Goal: Task Accomplishment & Management: Use online tool/utility

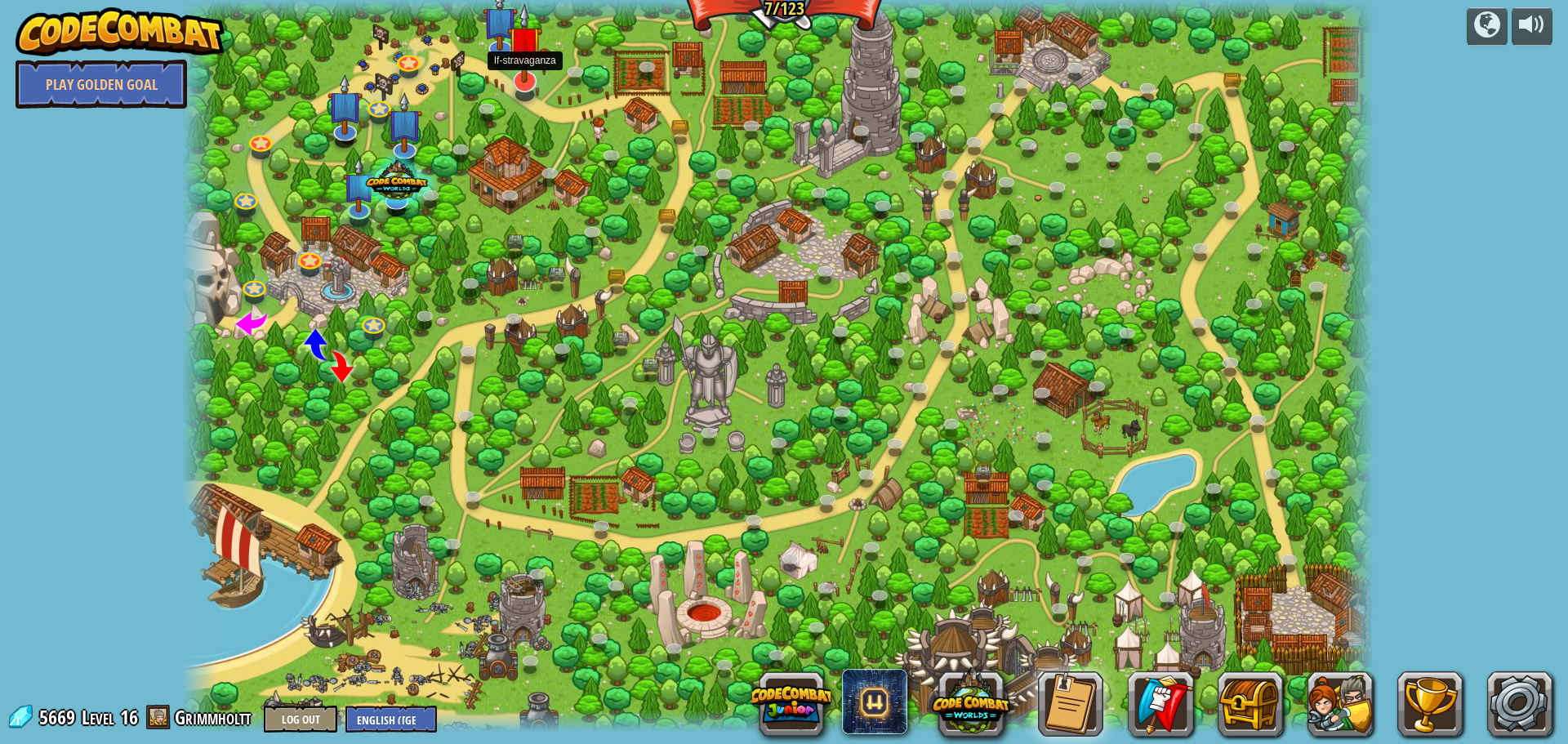
click at [517, 61] on img at bounding box center [524, 44] width 35 height 80
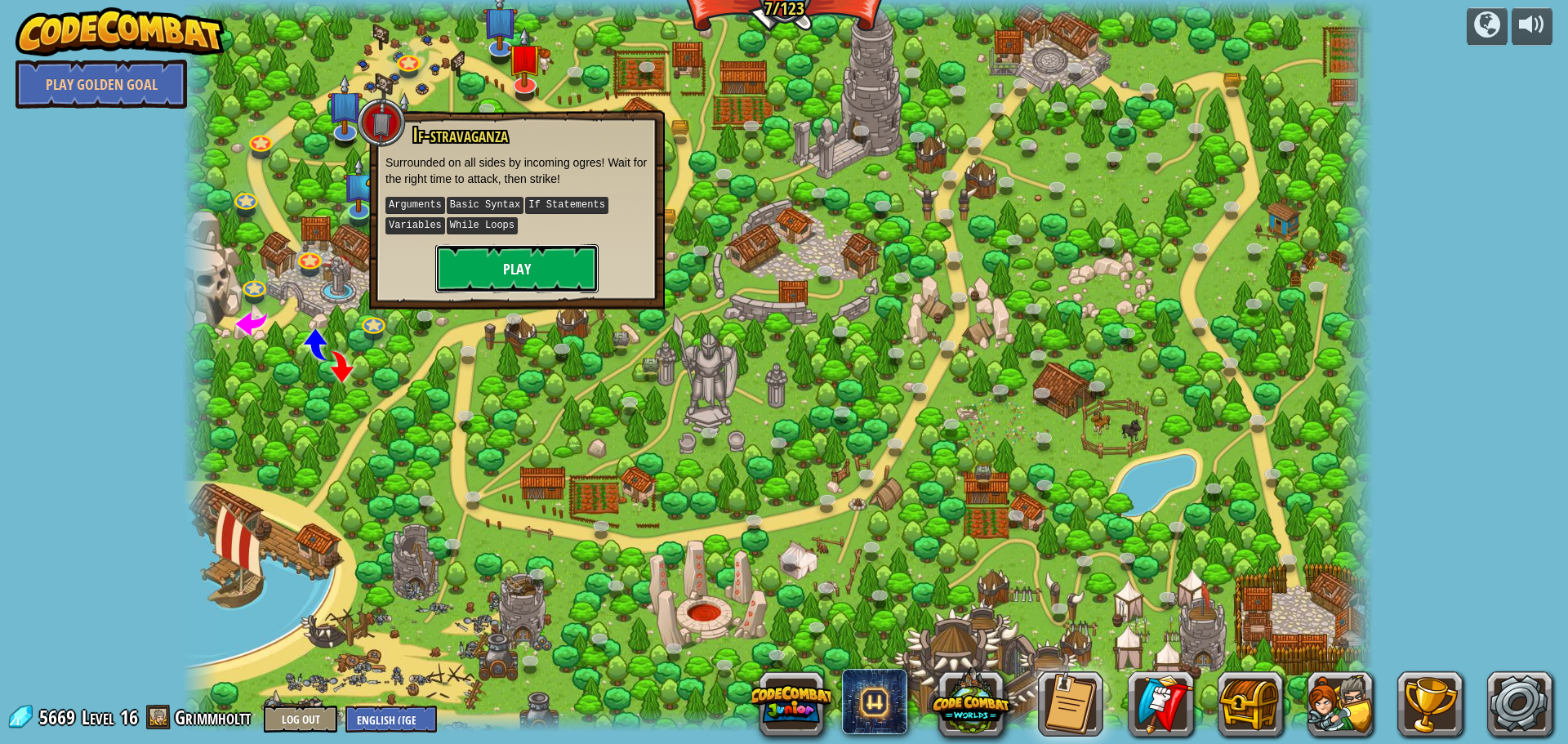
click at [507, 274] on button "Play" at bounding box center [516, 268] width 163 height 49
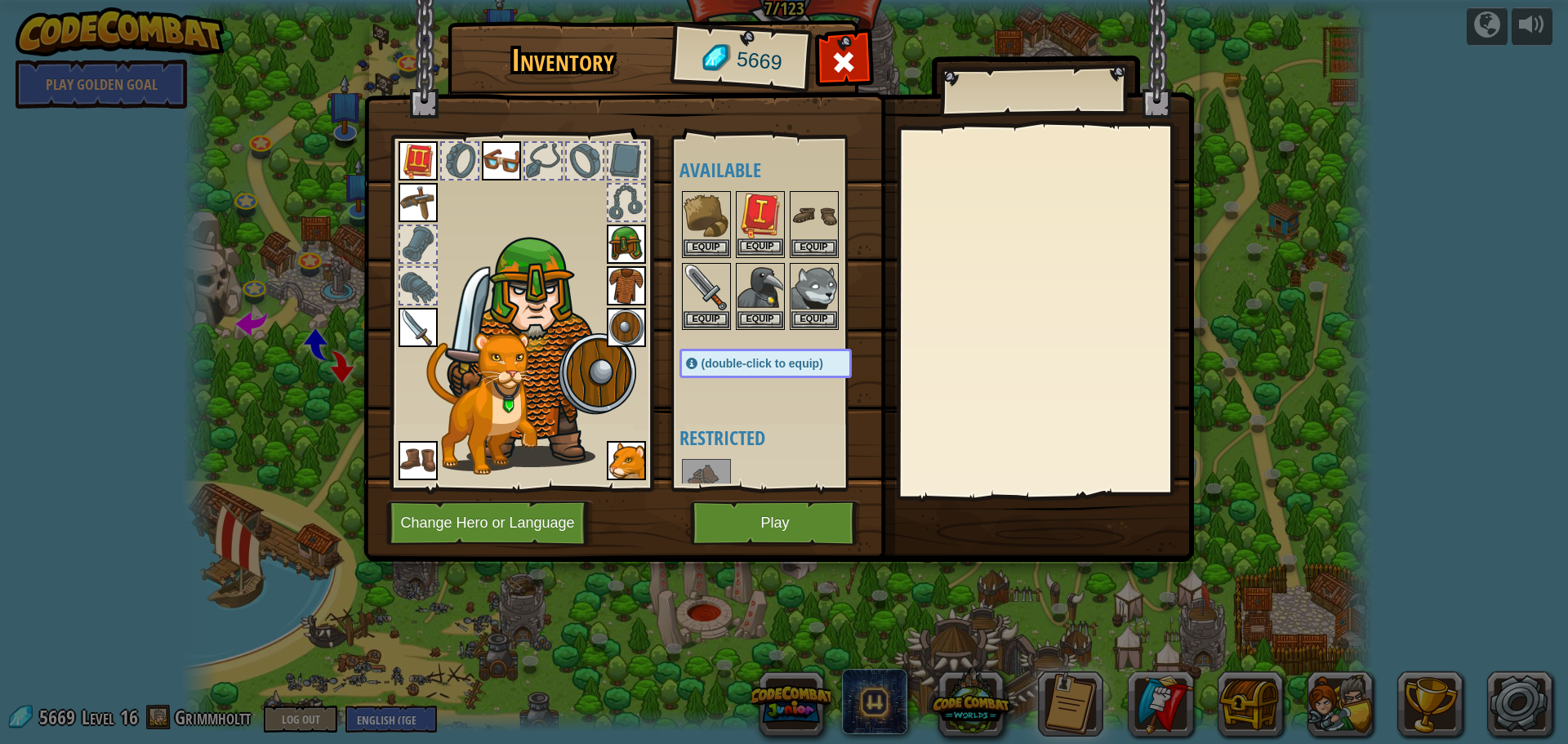
click at [754, 218] on img at bounding box center [759, 215] width 45 height 45
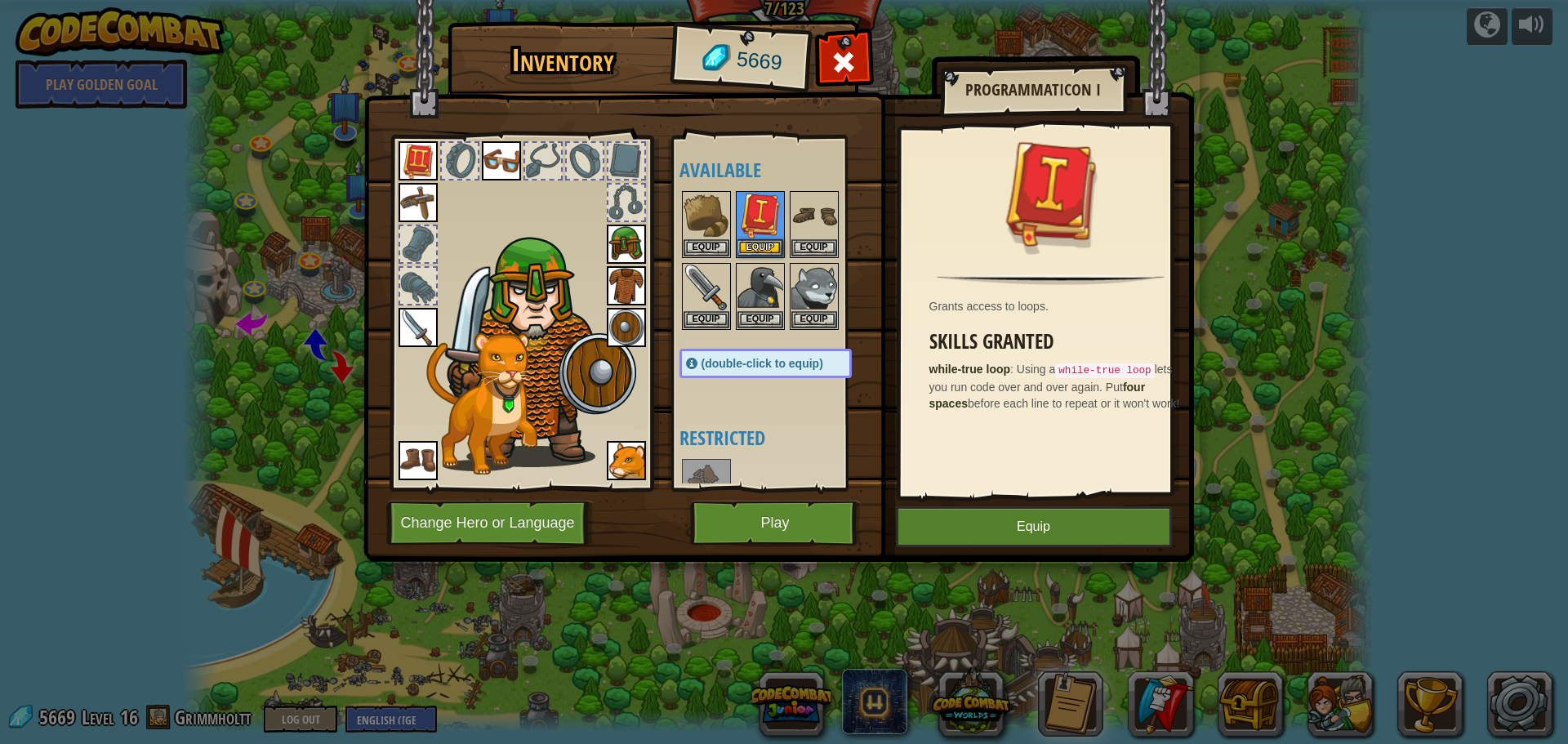
click at [418, 154] on img at bounding box center [418, 161] width 39 height 39
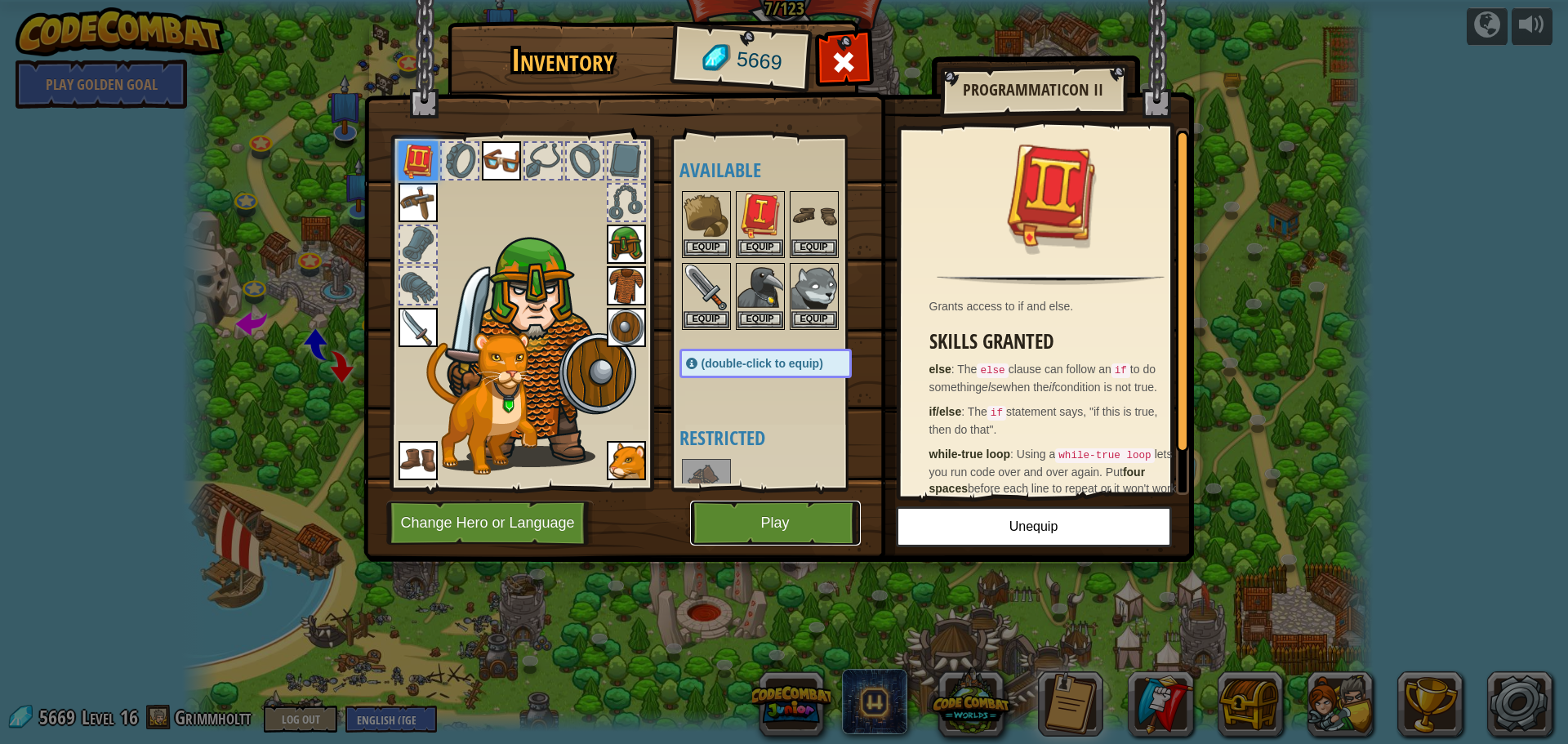
click at [779, 525] on button "Play" at bounding box center [776, 523] width 171 height 45
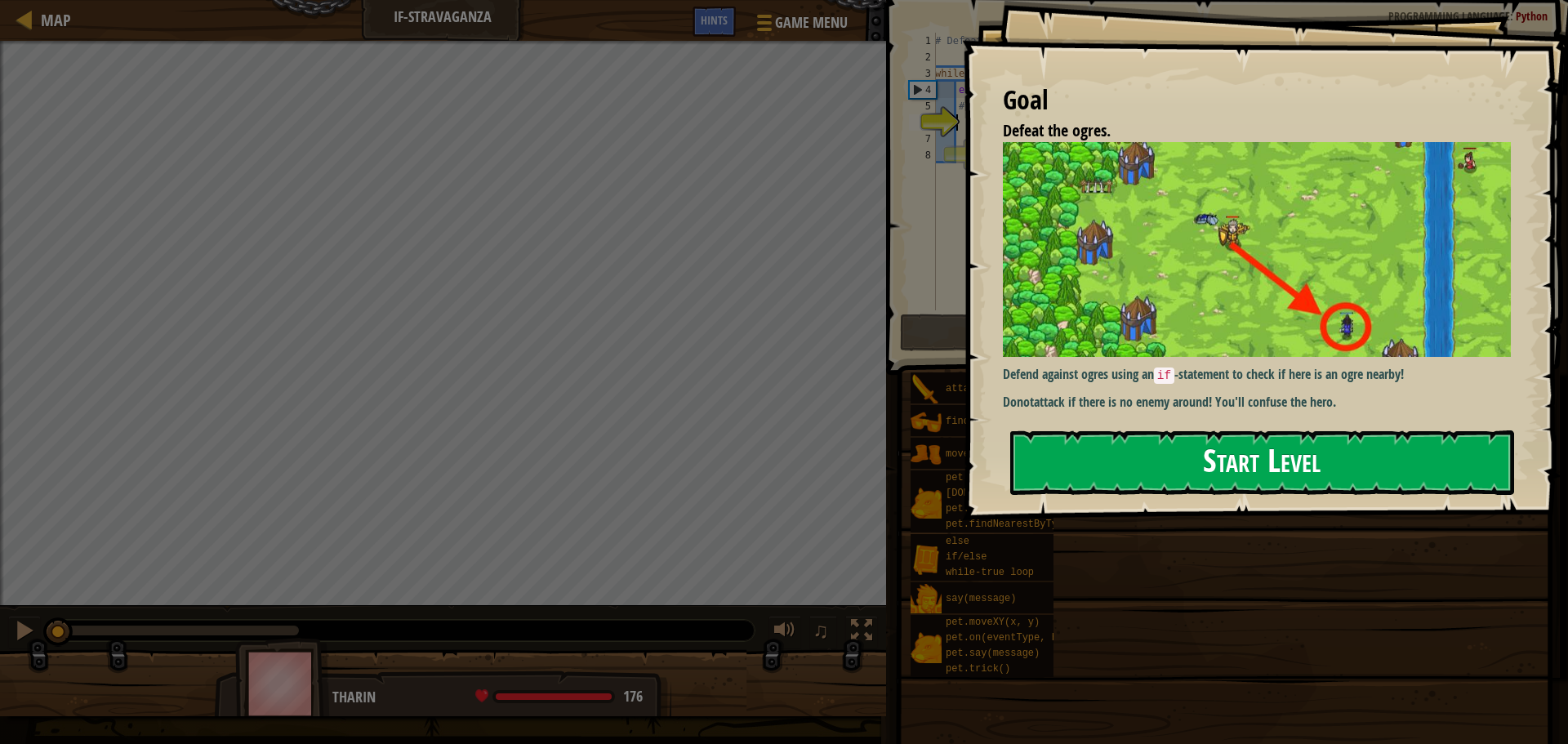
click at [1197, 465] on button "Start Level" at bounding box center [1262, 462] width 504 height 64
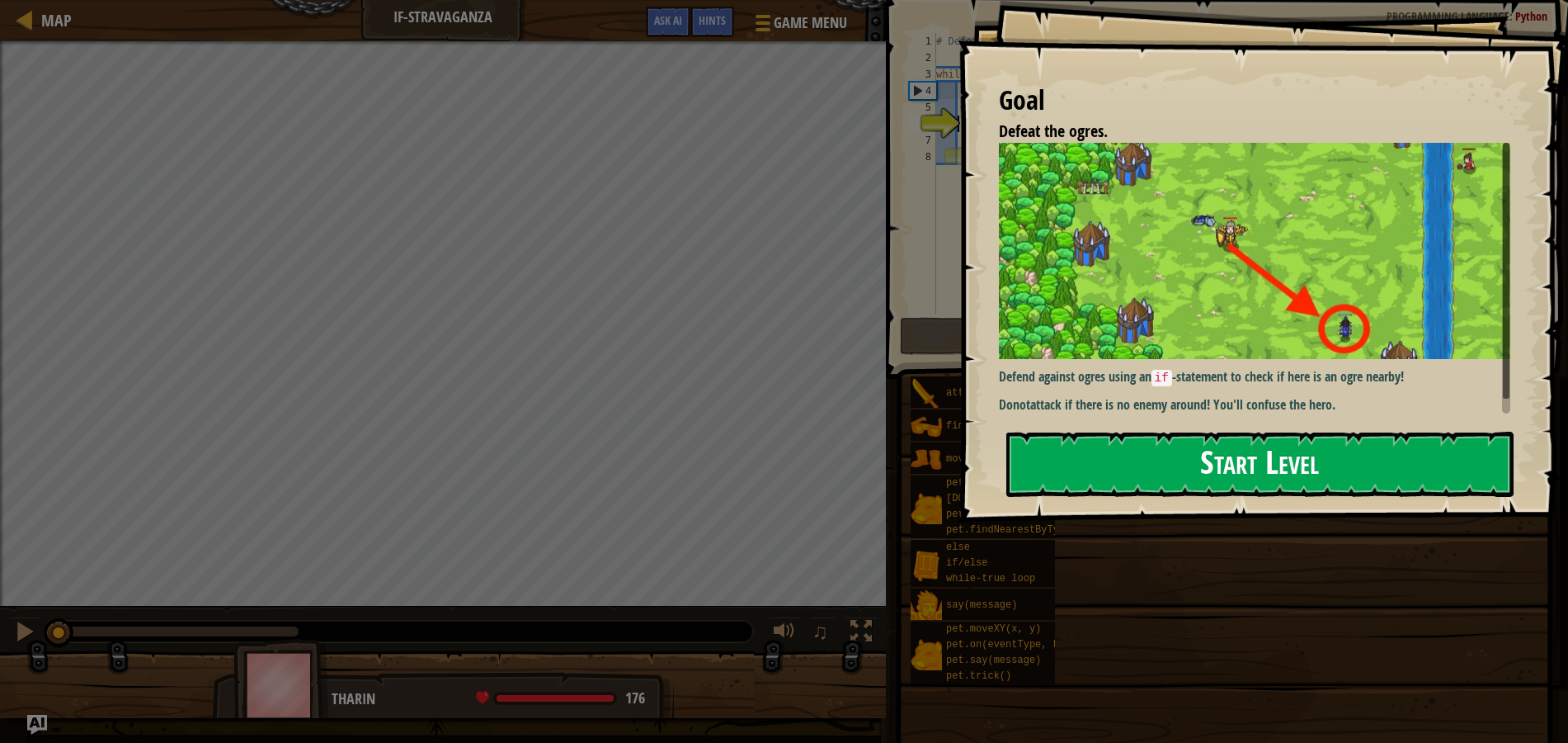
click at [1247, 486] on button "Start Level" at bounding box center [1260, 464] width 508 height 65
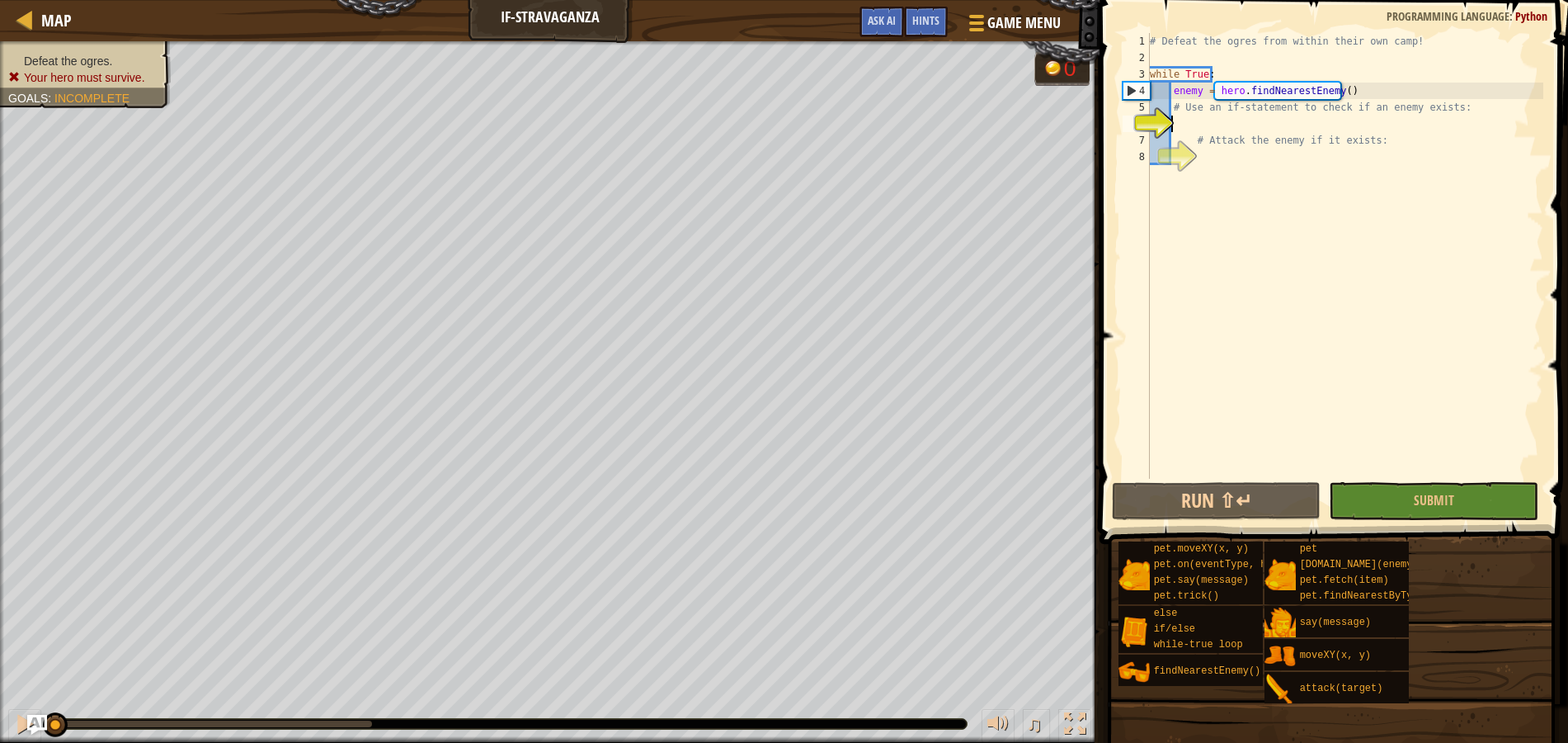
click at [1275, 123] on div "# Defeat the ogres from within their own camp! while True : enemy = hero . find…" at bounding box center [1345, 272] width 397 height 478
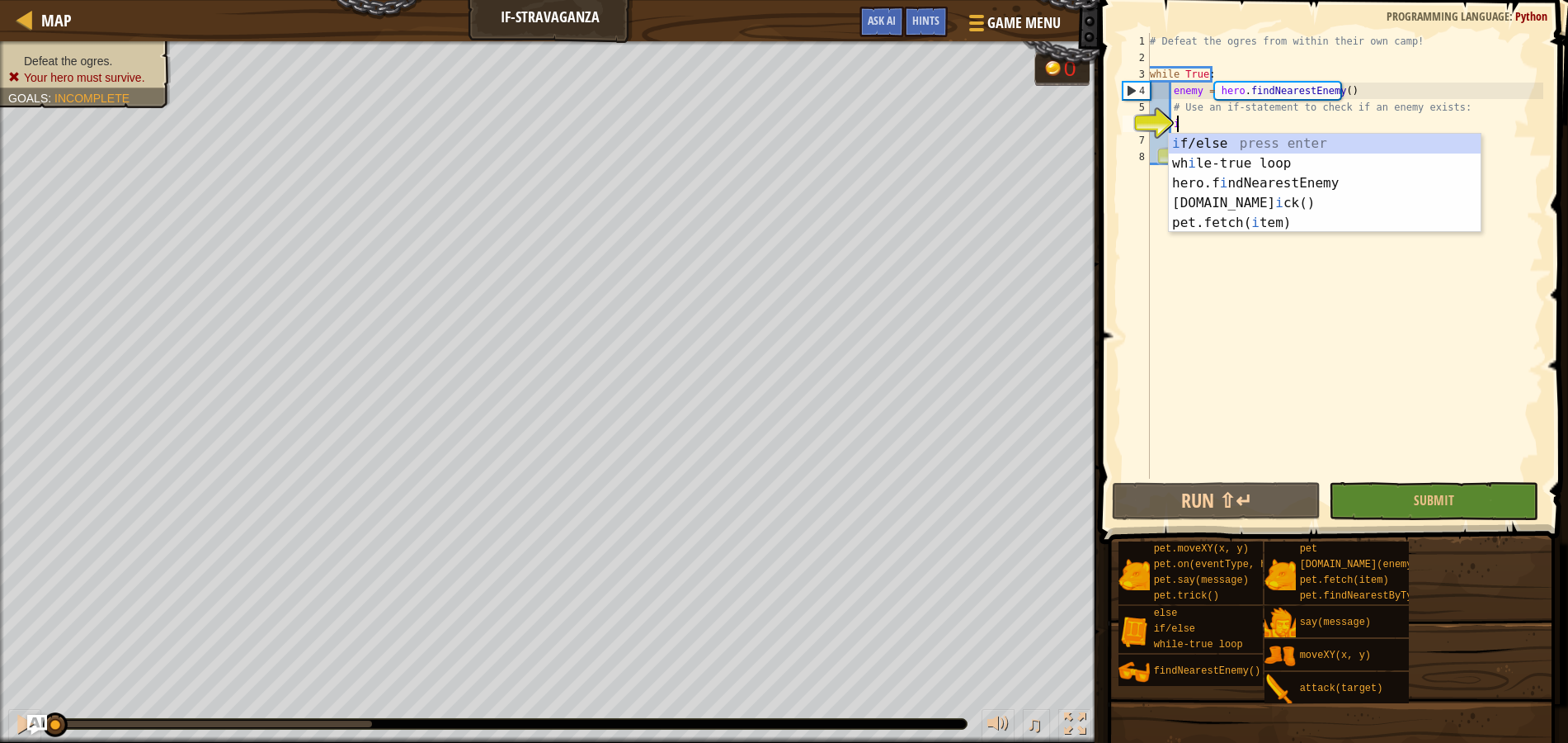
scroll to position [7, 2]
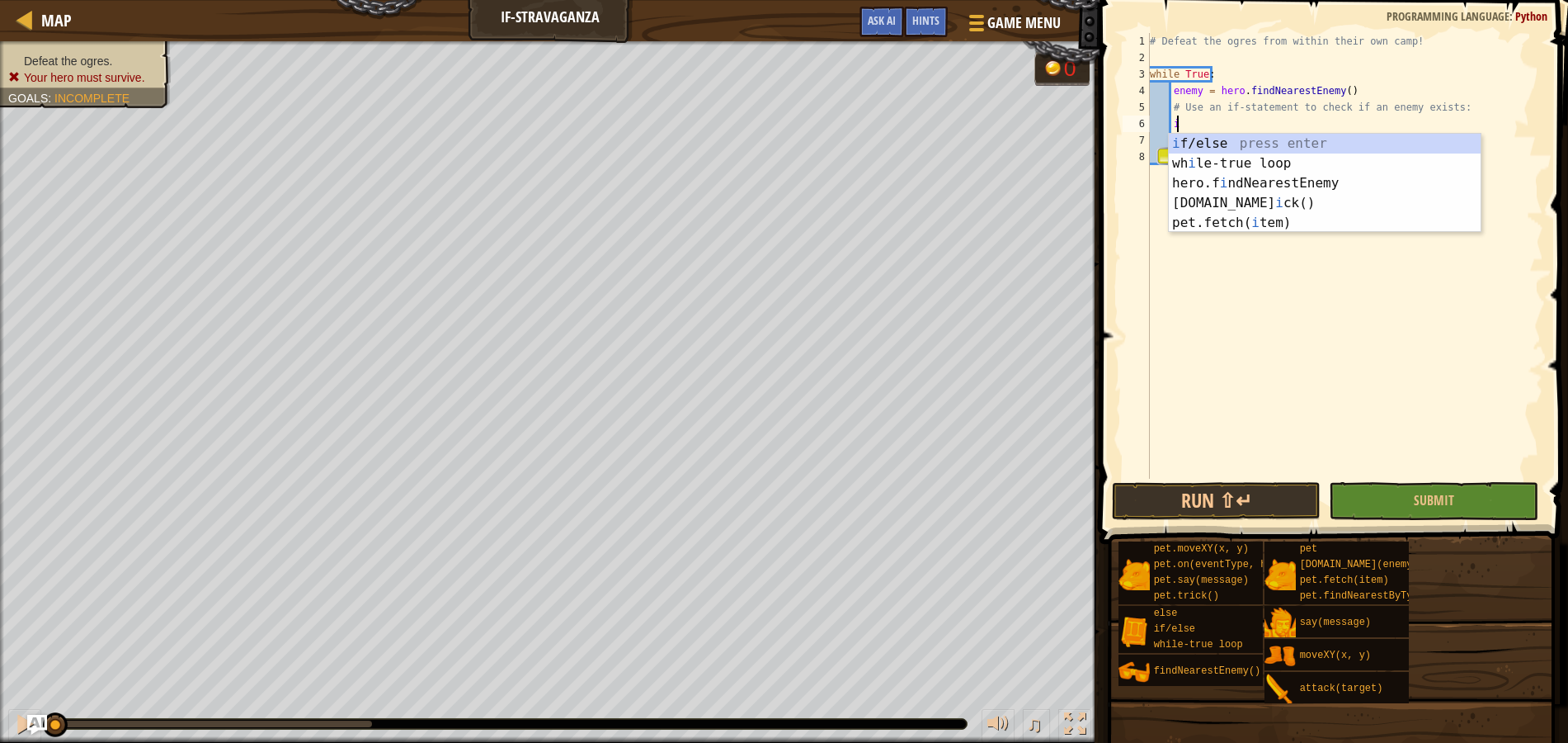
type textarea "if enemy:"
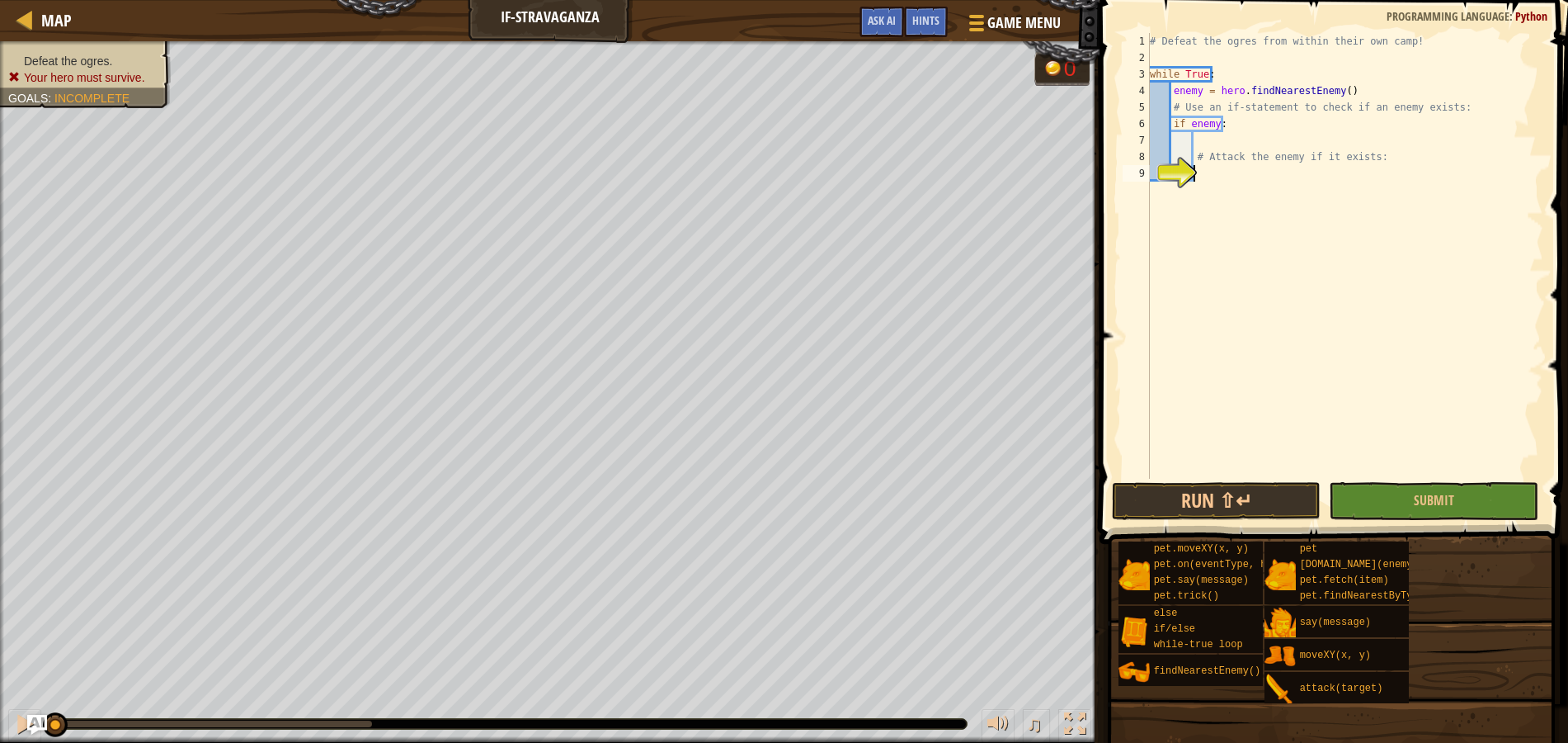
click at [1223, 173] on div "# Defeat the ogres from within their own camp! while True : enemy = hero . find…" at bounding box center [1345, 272] width 397 height 478
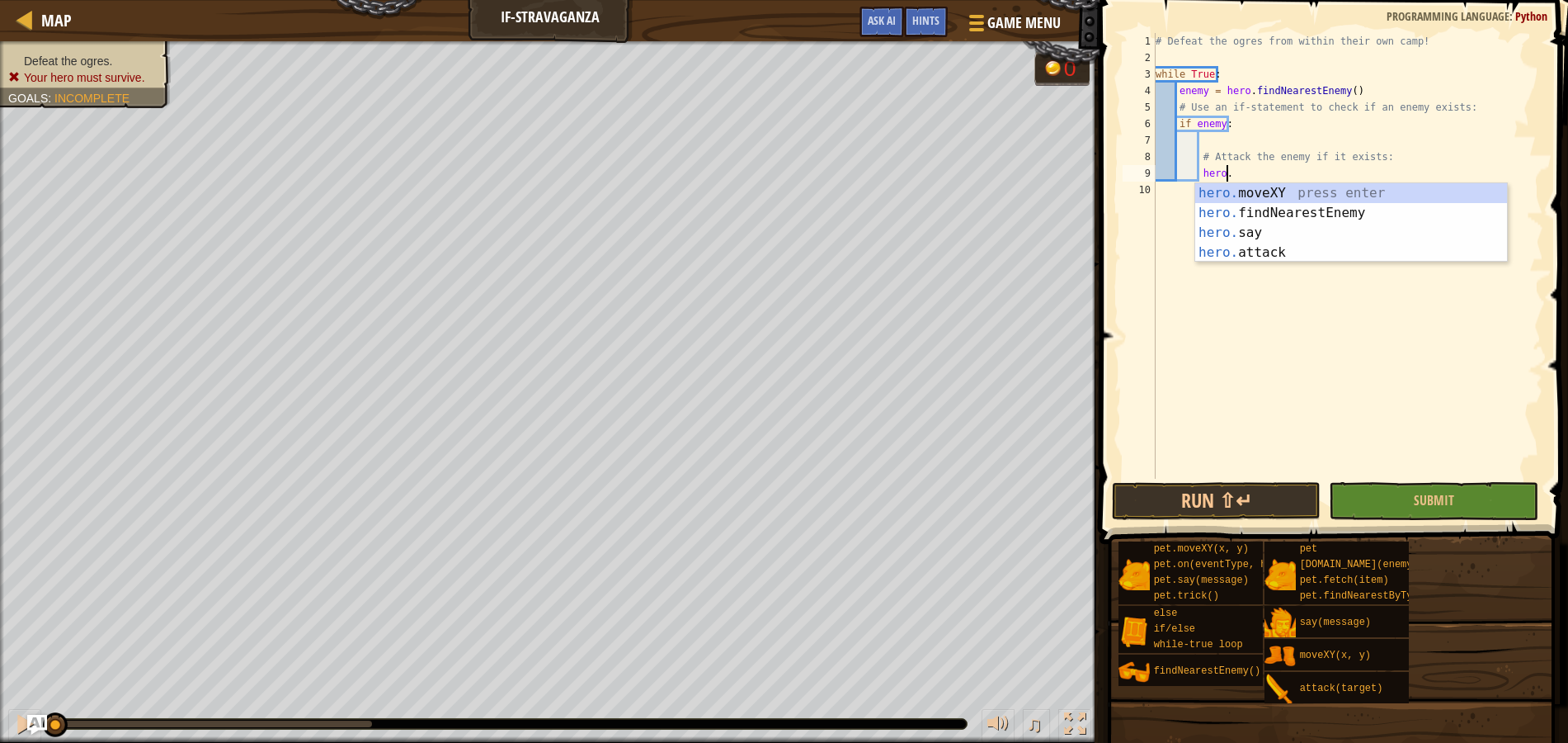
scroll to position [7, 5]
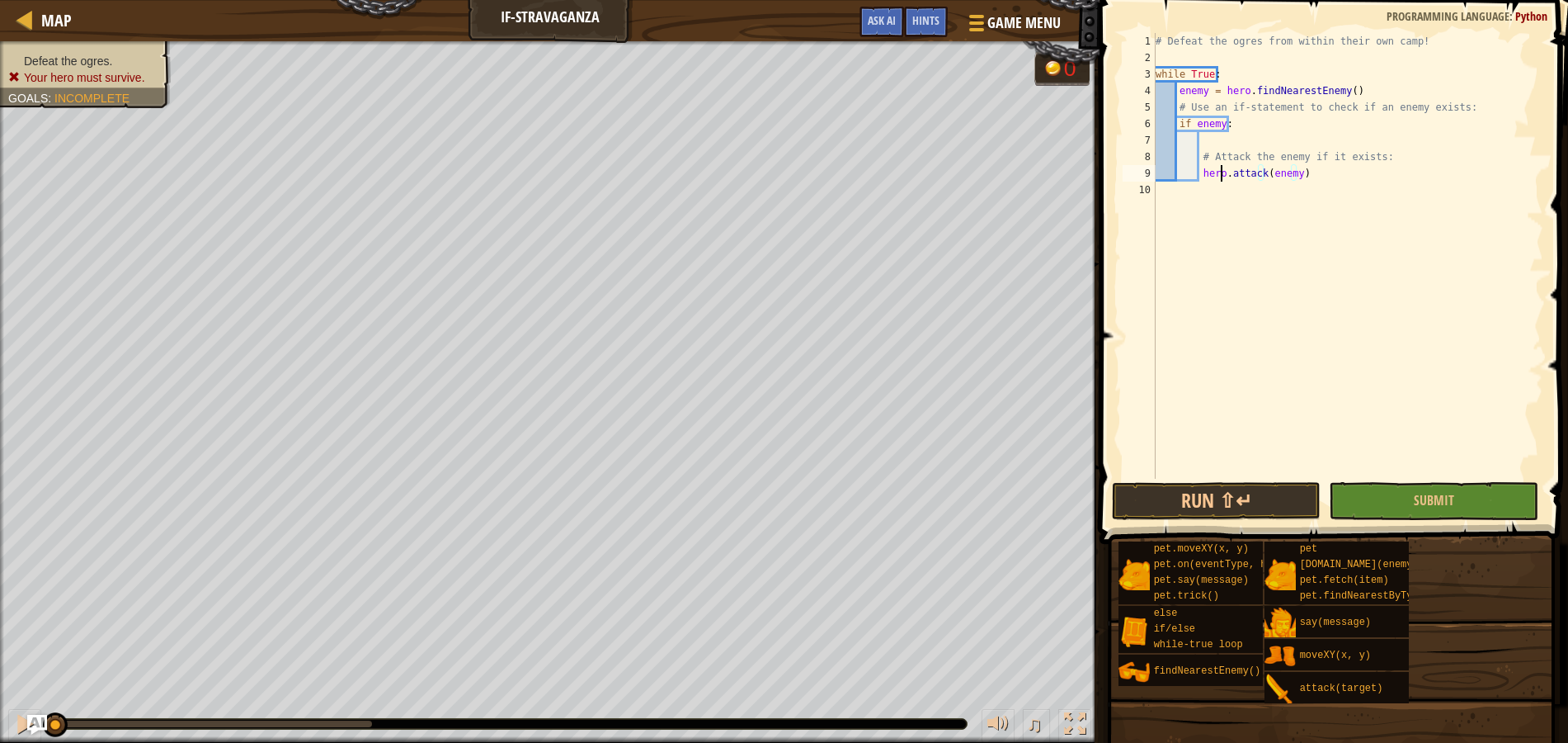
drag, startPoint x: 1223, startPoint y: 173, endPoint x: 1435, endPoint y: 176, distance: 212.0
click at [1435, 176] on div "# Defeat the ogres from within their own camp! while True : enemy = hero . find…" at bounding box center [1347, 272] width 392 height 478
type textarea "hero.attack(enemy)"
click at [1422, 501] on span "Submit" at bounding box center [1434, 500] width 41 height 18
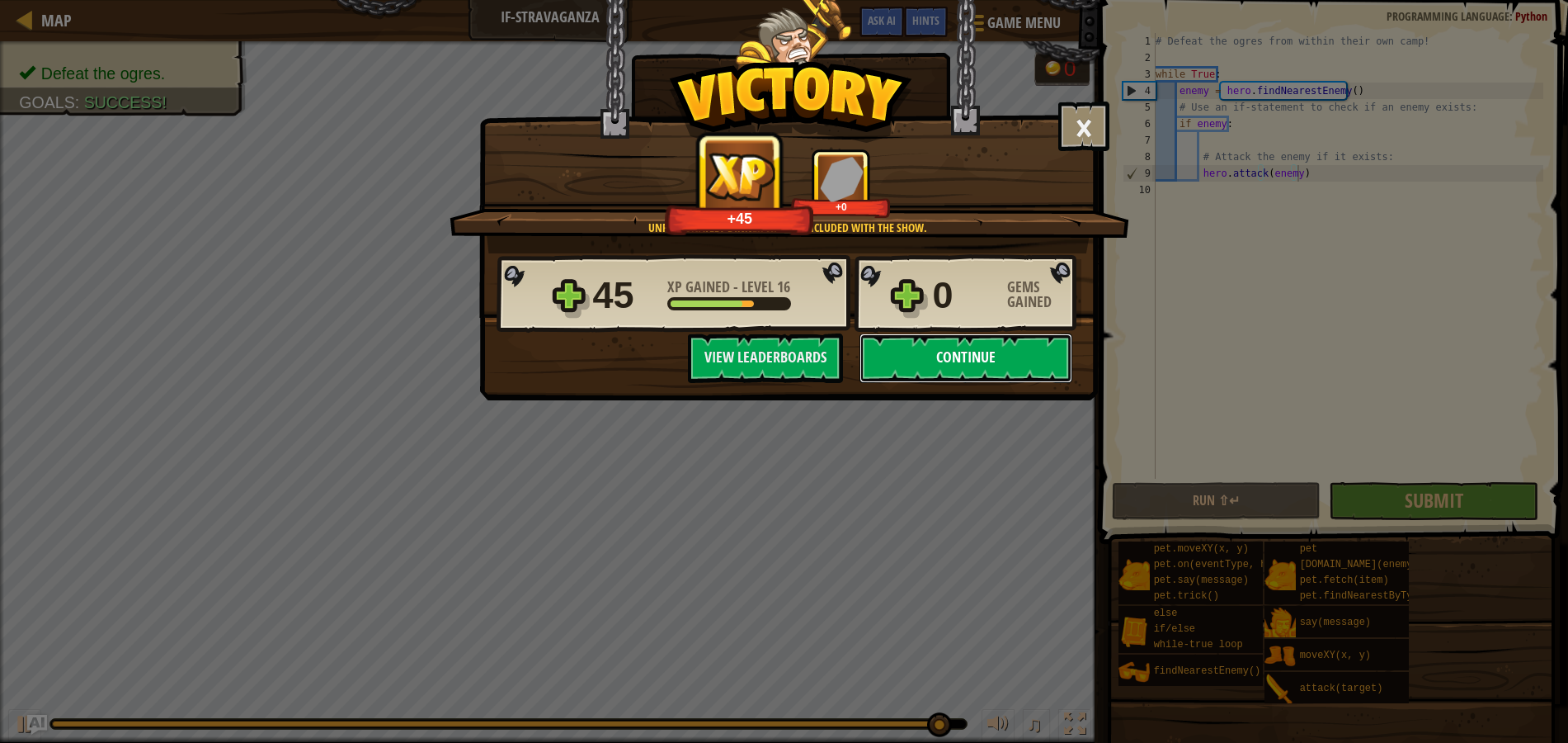
click at [951, 365] on button "Continue" at bounding box center [966, 358] width 212 height 50
